Goal: Transaction & Acquisition: Subscribe to service/newsletter

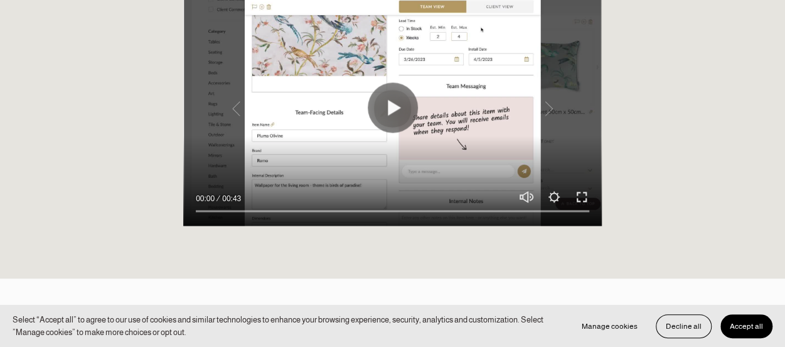
scroll to position [1067, 0]
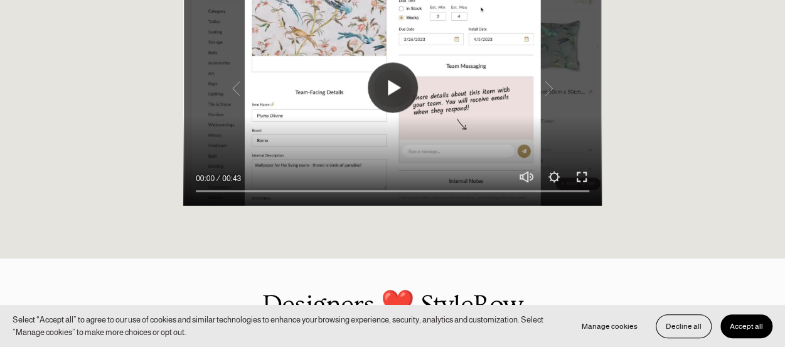
click at [385, 112] on button "Play" at bounding box center [393, 87] width 50 height 50
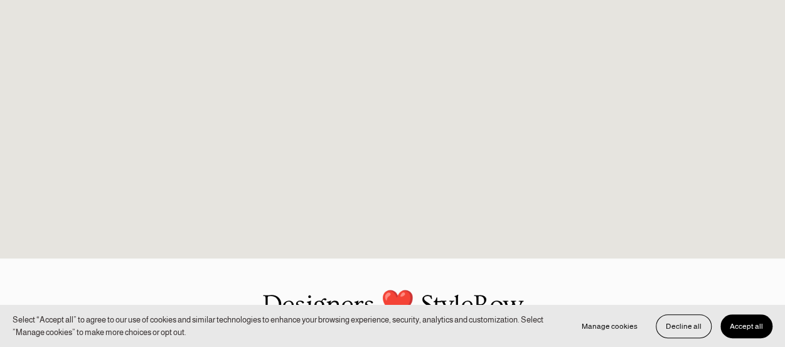
type input "100"
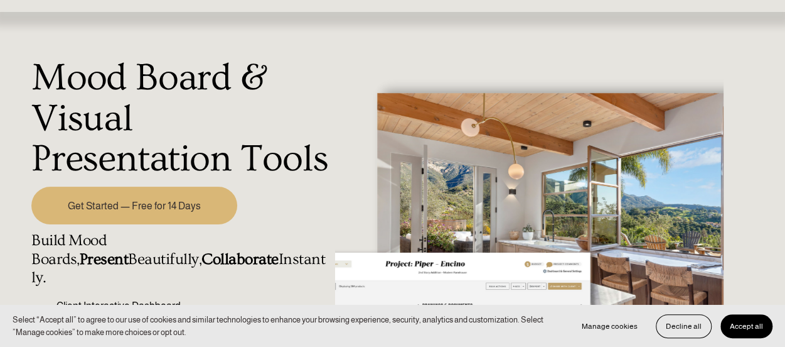
scroll to position [0, 0]
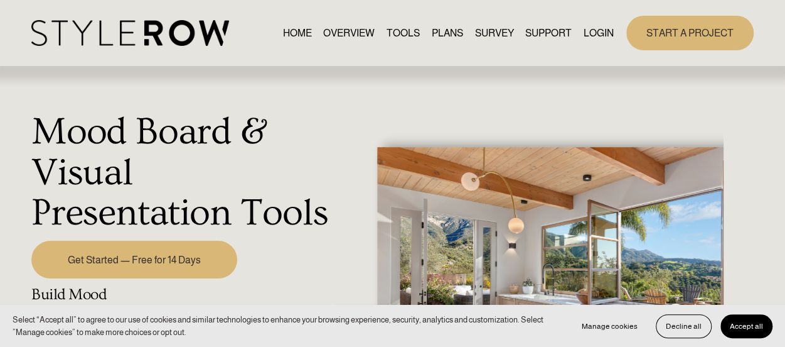
click at [448, 27] on link "PLANS" at bounding box center [447, 32] width 31 height 17
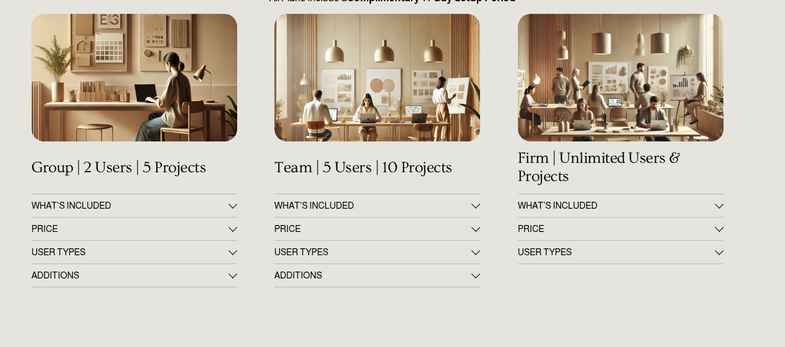
scroll to position [188, 0]
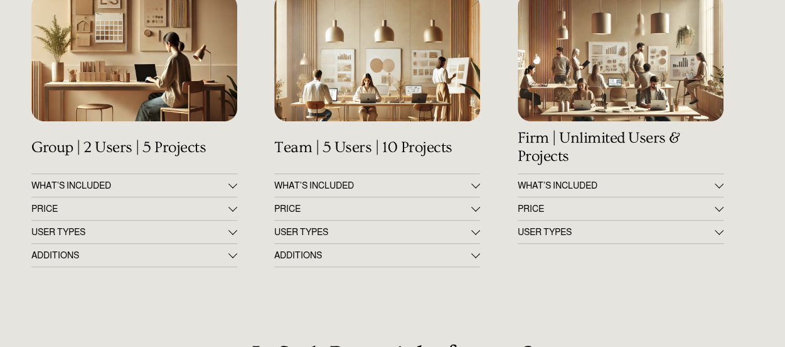
click at [235, 211] on div at bounding box center [233, 206] width 9 height 9
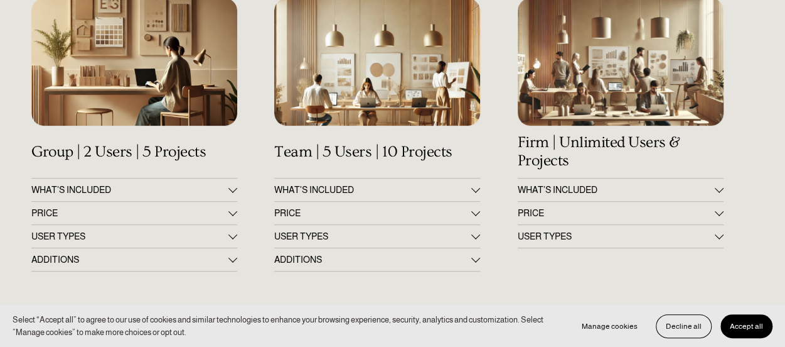
click at [118, 60] on div at bounding box center [134, 61] width 206 height 127
click at [234, 215] on div at bounding box center [233, 211] width 9 height 9
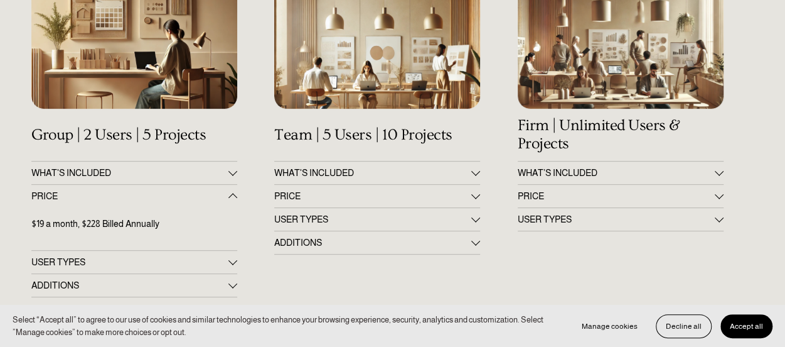
scroll to position [251, 0]
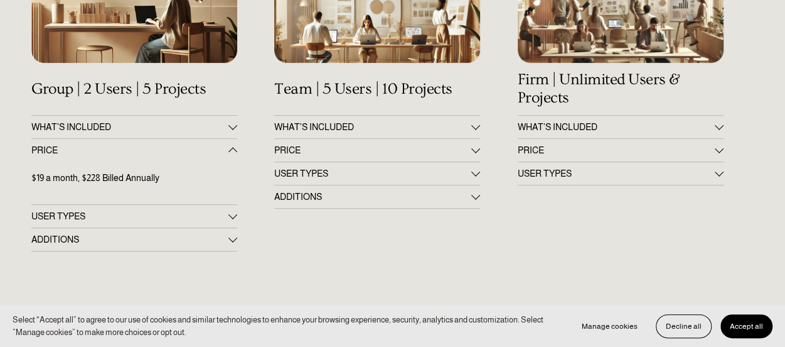
click at [232, 219] on div at bounding box center [233, 214] width 9 height 9
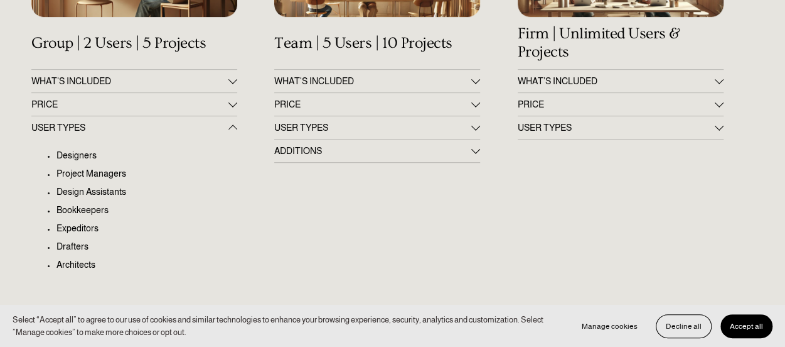
scroll to position [314, 0]
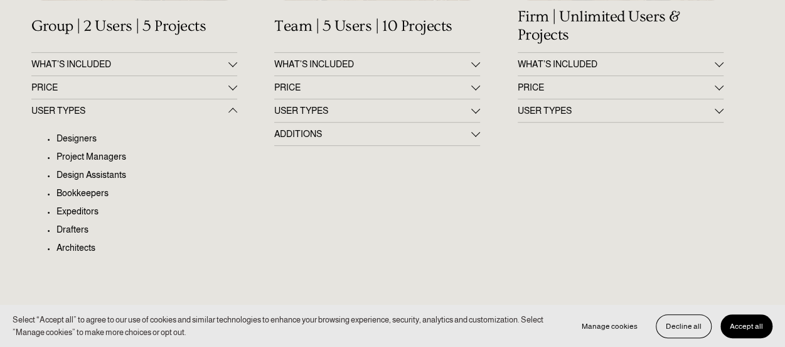
click at [235, 112] on div at bounding box center [233, 110] width 9 height 9
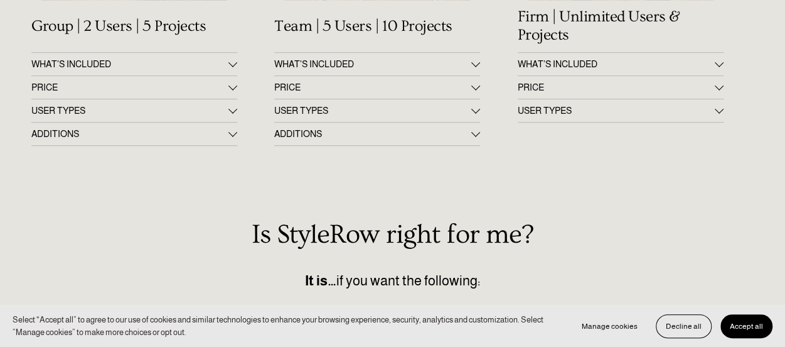
click at [230, 136] on div at bounding box center [233, 131] width 9 height 9
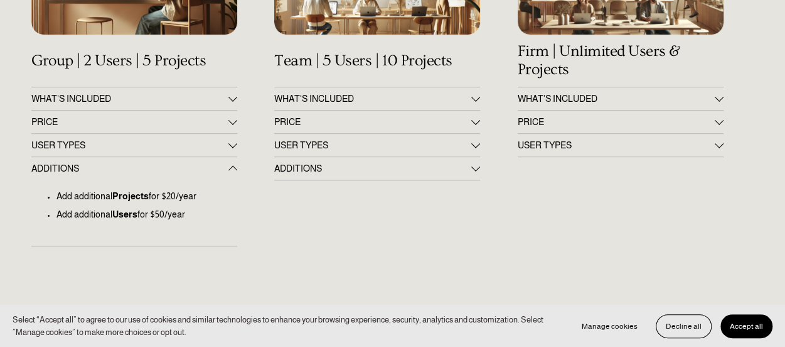
scroll to position [251, 0]
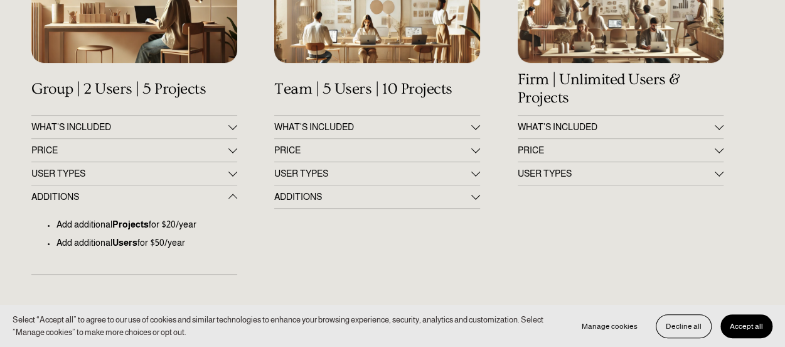
click at [232, 128] on div at bounding box center [233, 125] width 9 height 9
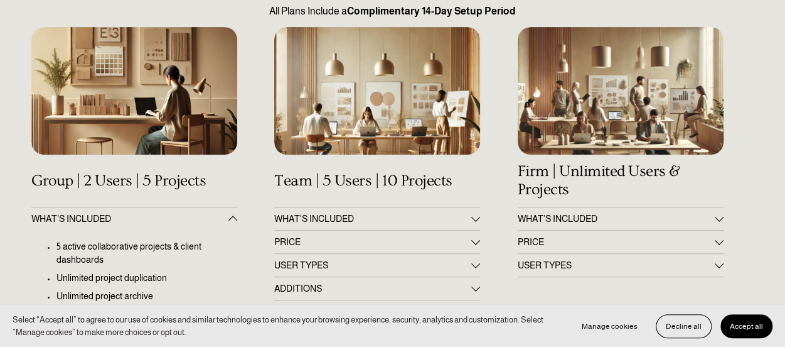
scroll to position [188, 0]
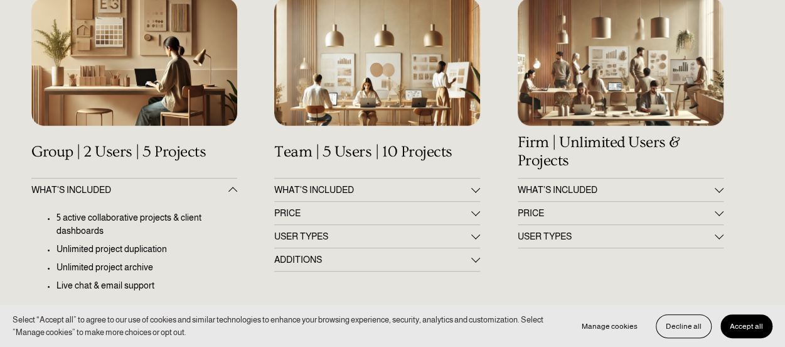
click at [765, 325] on button "Accept all" at bounding box center [747, 326] width 52 height 24
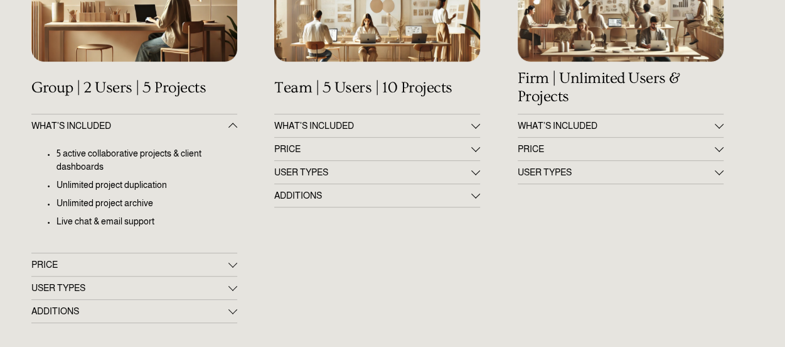
scroll to position [314, 0]
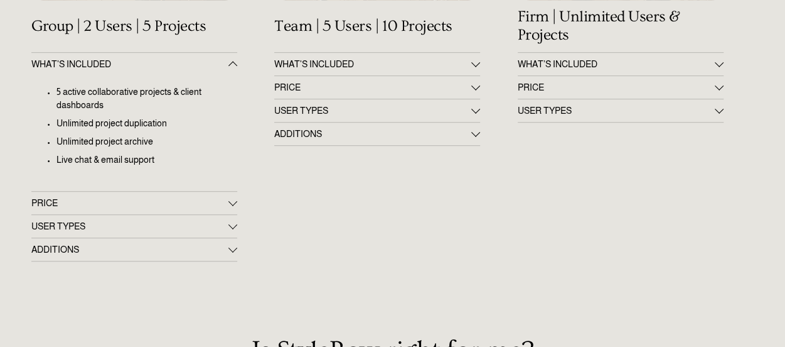
click at [234, 204] on div at bounding box center [233, 201] width 9 height 9
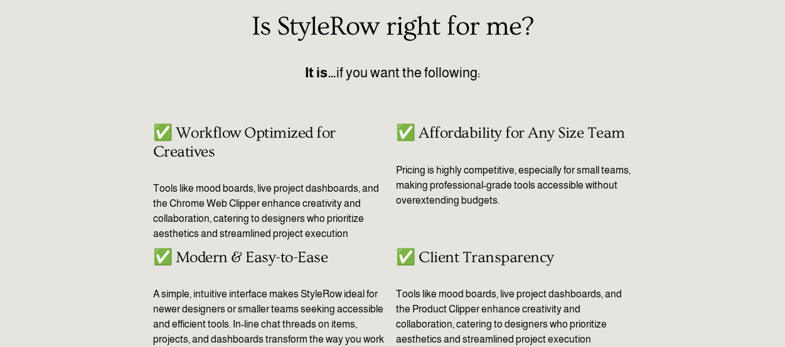
scroll to position [628, 0]
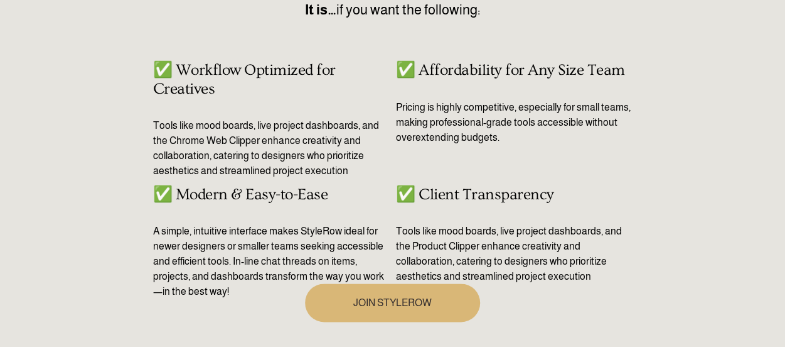
click at [385, 306] on link "JOIN STYLEROW" at bounding box center [392, 302] width 175 height 38
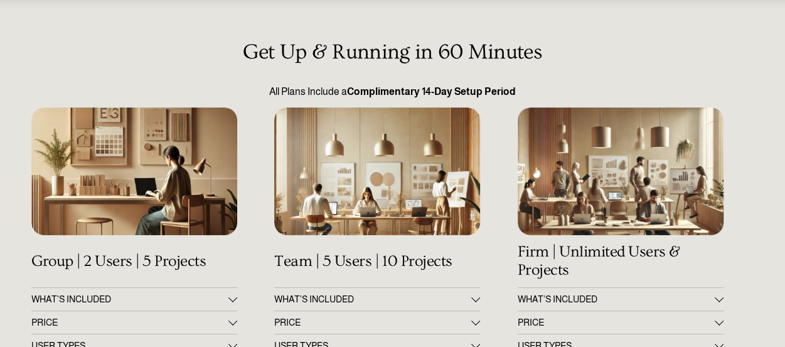
scroll to position [63, 0]
